Goal: Entertainment & Leisure: Consume media (video, audio)

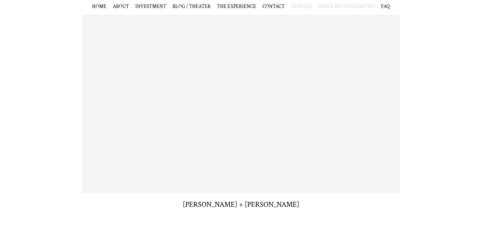
scroll to position [209, 0]
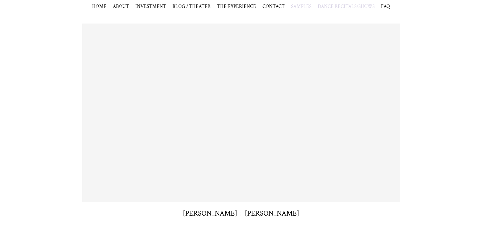
click at [255, 213] on h3 "[PERSON_NAME] + [PERSON_NAME]" at bounding box center [241, 213] width 117 height 10
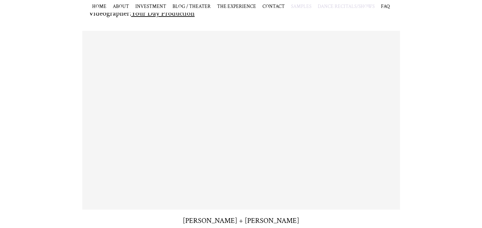
drag, startPoint x: 481, startPoint y: 51, endPoint x: 476, endPoint y: 105, distance: 54.9
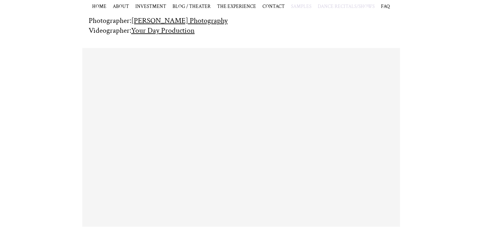
scroll to position [180, 0]
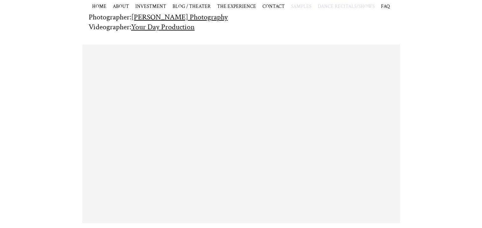
scroll to position [180, 0]
